Goal: Check status: Check status

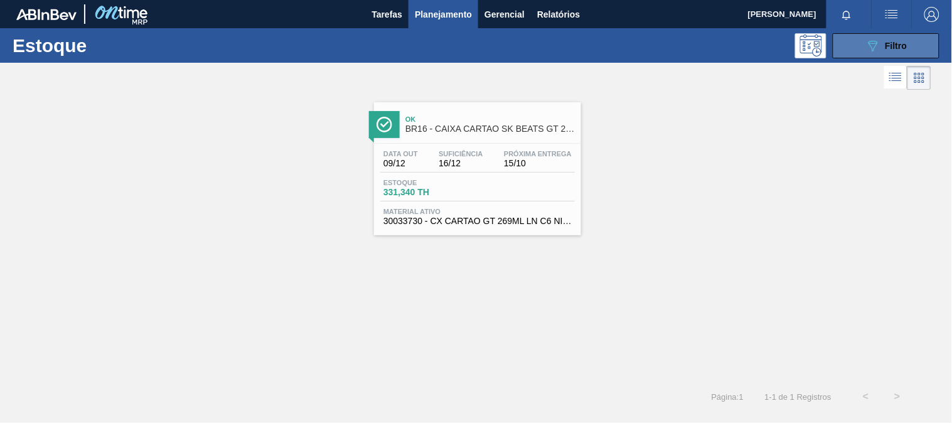
drag, startPoint x: 856, startPoint y: 39, endPoint x: 844, endPoint y: 49, distance: 15.1
click at [854, 40] on button "089F7B8B-B2A5-4AFE-B5C0-19BA573D28AC Filtro" at bounding box center [886, 45] width 107 height 25
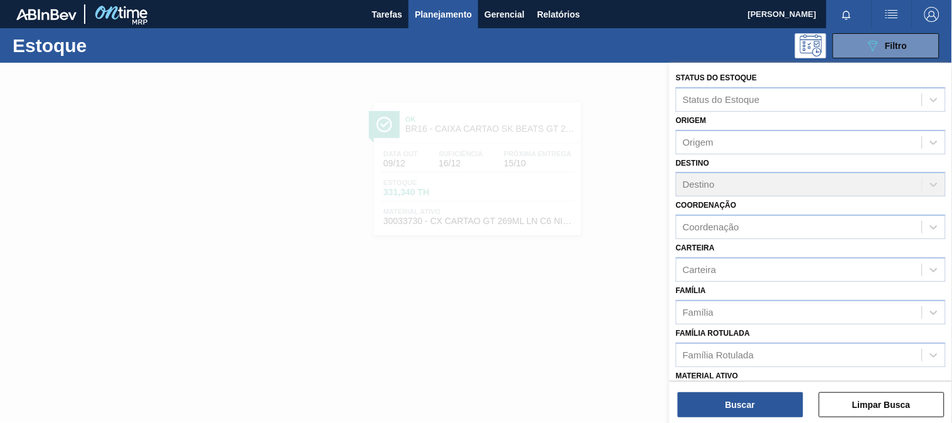
scroll to position [139, 0]
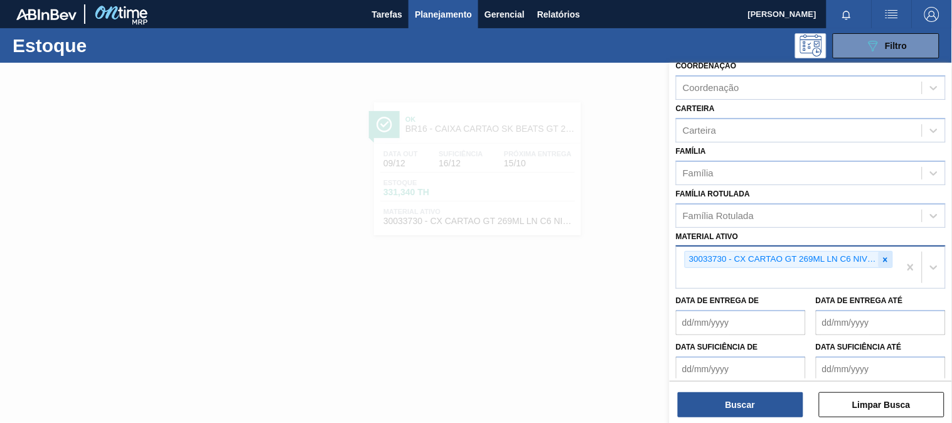
click at [881, 256] on icon at bounding box center [885, 259] width 9 height 9
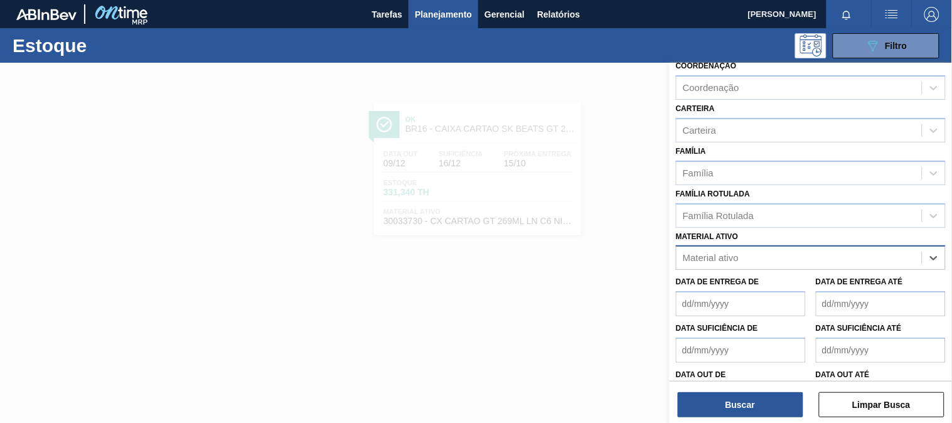
paste ativo "30007969"
type ativo "30007969"
drag, startPoint x: 783, startPoint y: 284, endPoint x: 775, endPoint y: 296, distance: 15.3
click at [783, 284] on div "30007969 - TAMPA AL AUTO CDL PRATA CANPACK" at bounding box center [811, 288] width 270 height 23
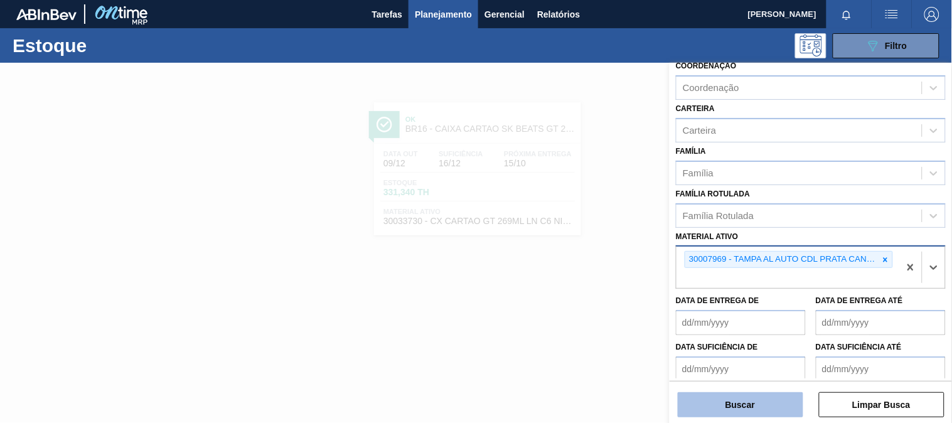
click at [746, 399] on button "Buscar" at bounding box center [741, 404] width 126 height 25
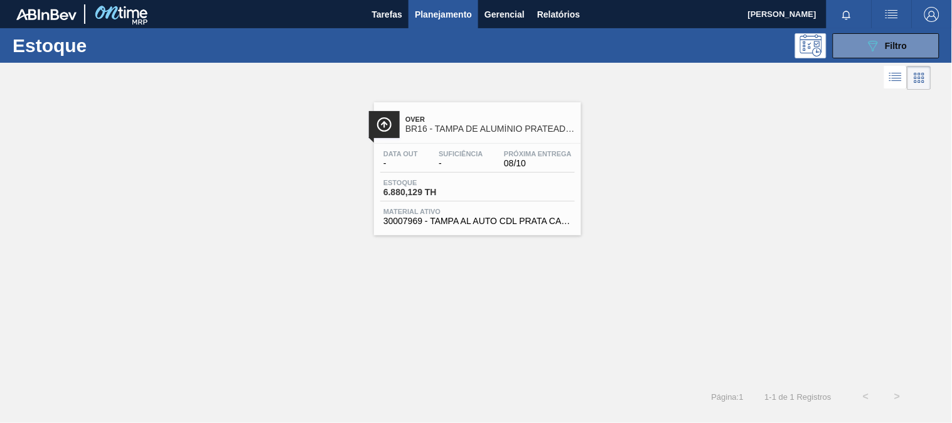
click at [545, 184] on div "Estoque 6.880,129 TH" at bounding box center [477, 190] width 195 height 23
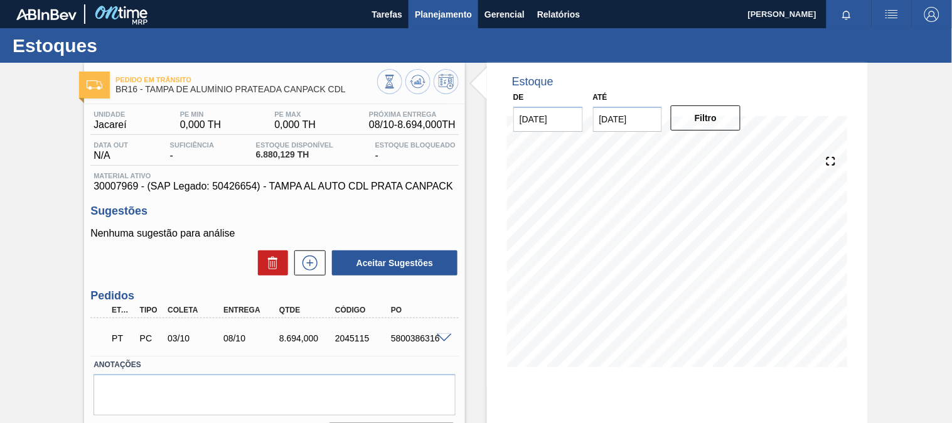
click at [455, 2] on button "Planejamento" at bounding box center [444, 14] width 70 height 28
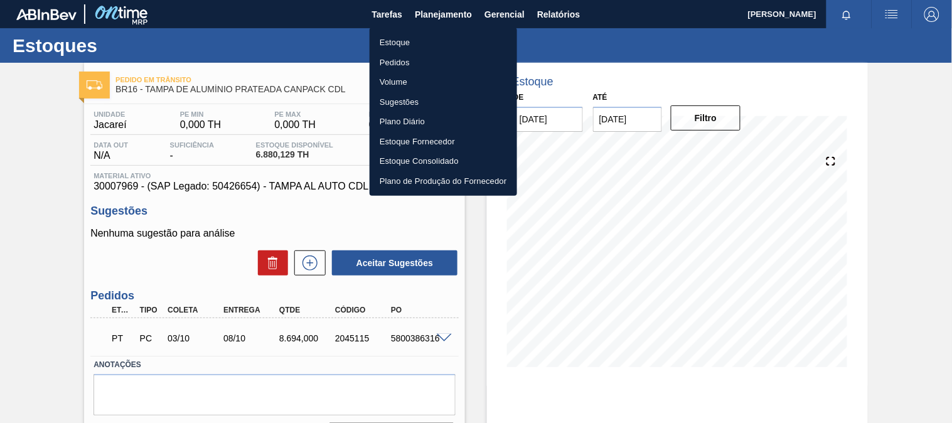
click at [424, 41] on li "Estoque" at bounding box center [444, 43] width 148 height 20
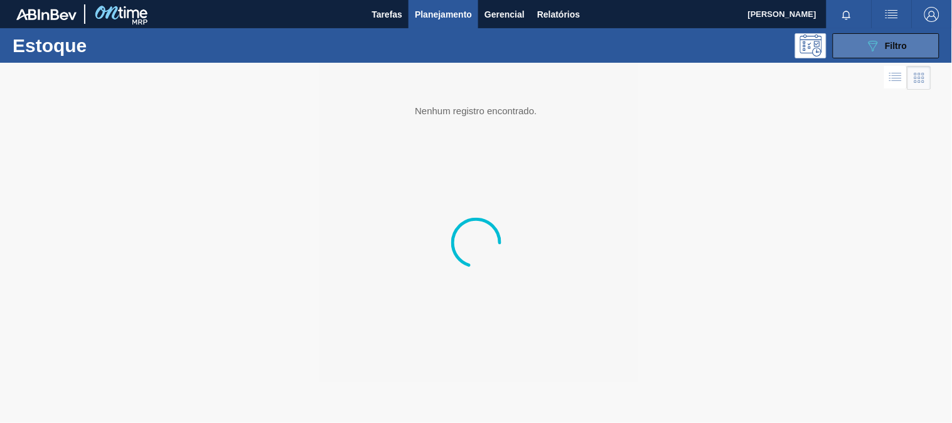
click at [882, 51] on div "089F7B8B-B2A5-4AFE-B5C0-19BA573D28AC Filtro" at bounding box center [887, 45] width 42 height 15
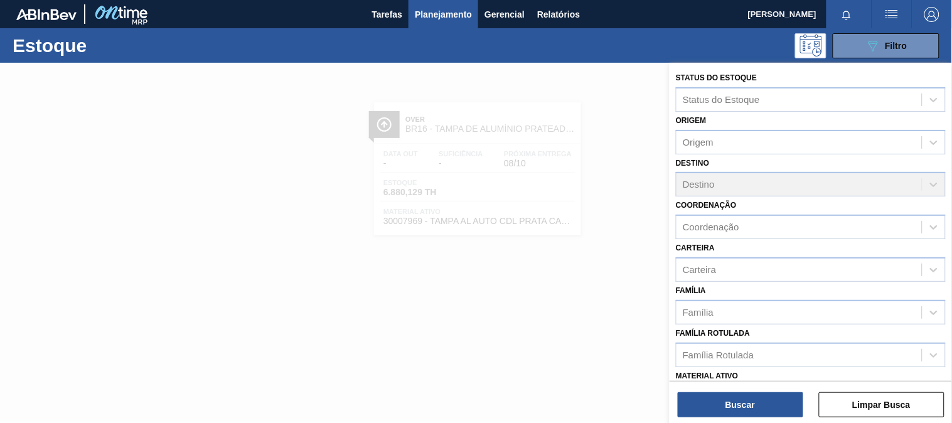
scroll to position [190, 0]
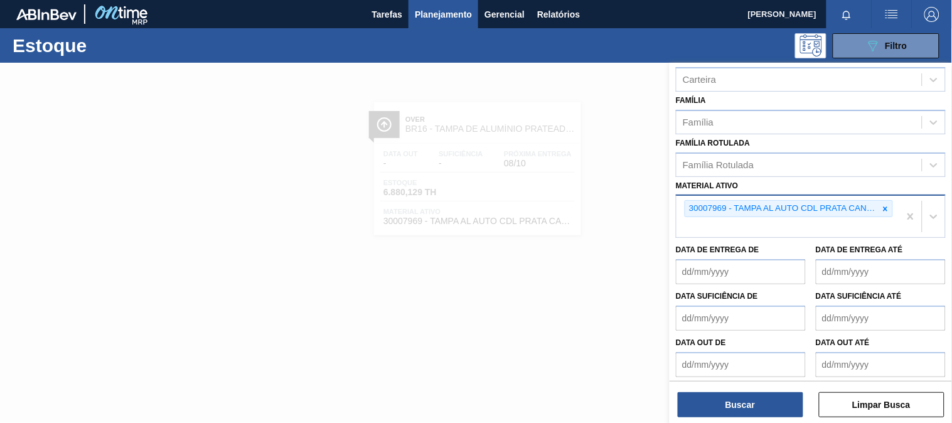
click at [893, 201] on div "30007969 - TAMPA AL AUTO CDL PRATA CANPACK" at bounding box center [788, 216] width 223 height 41
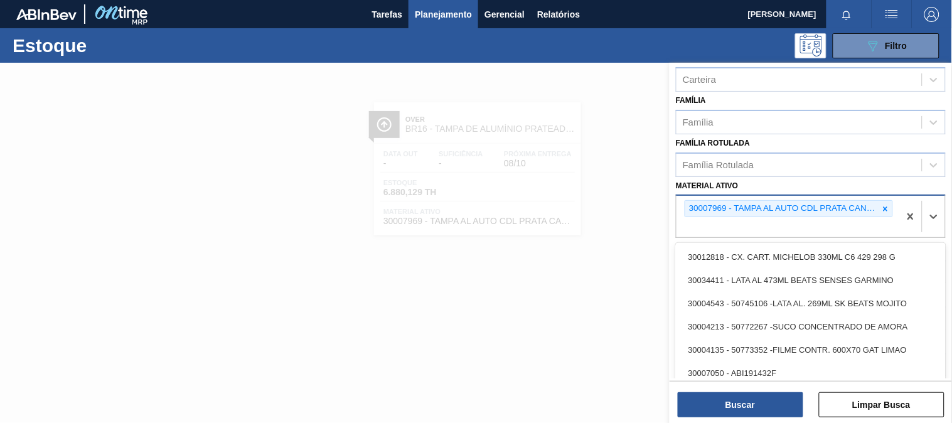
click at [886, 207] on icon at bounding box center [886, 209] width 4 height 4
paste ativo "30002948"
type ativo "30002948"
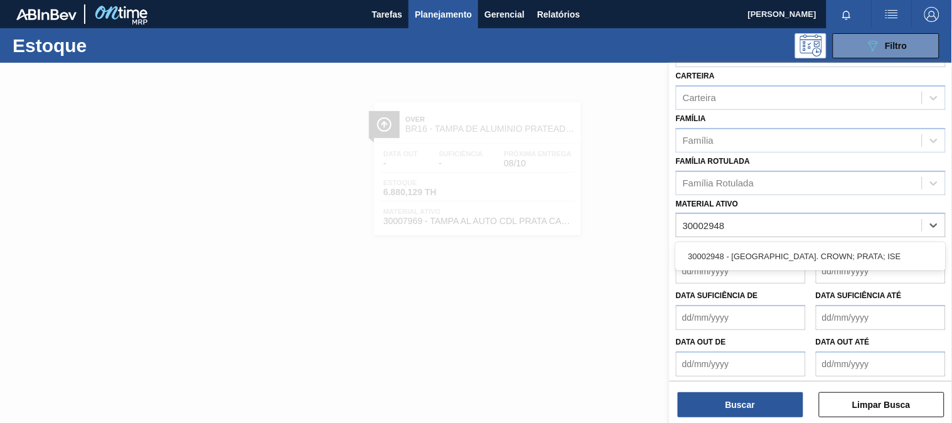
drag, startPoint x: 813, startPoint y: 244, endPoint x: 817, endPoint y: 254, distance: 10.5
click at [814, 245] on div "30002948 - [GEOGRAPHIC_DATA]. CROWN; PRATA; ISE" at bounding box center [811, 256] width 270 height 23
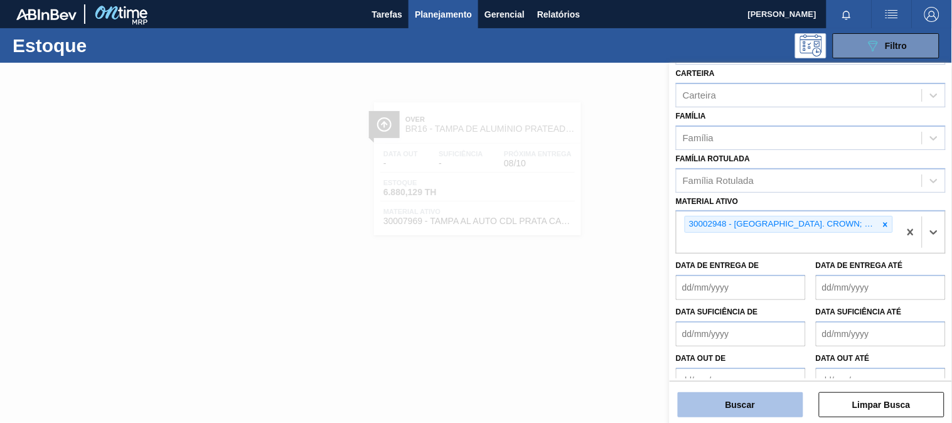
click at [763, 405] on button "Buscar" at bounding box center [741, 404] width 126 height 25
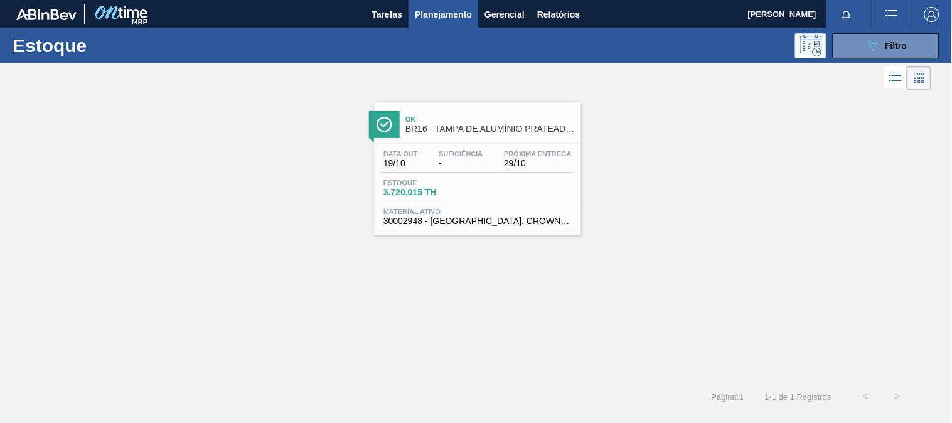
click at [503, 196] on div "Estoque 3.720,015 TH" at bounding box center [477, 190] width 195 height 23
